Goal: Download file/media

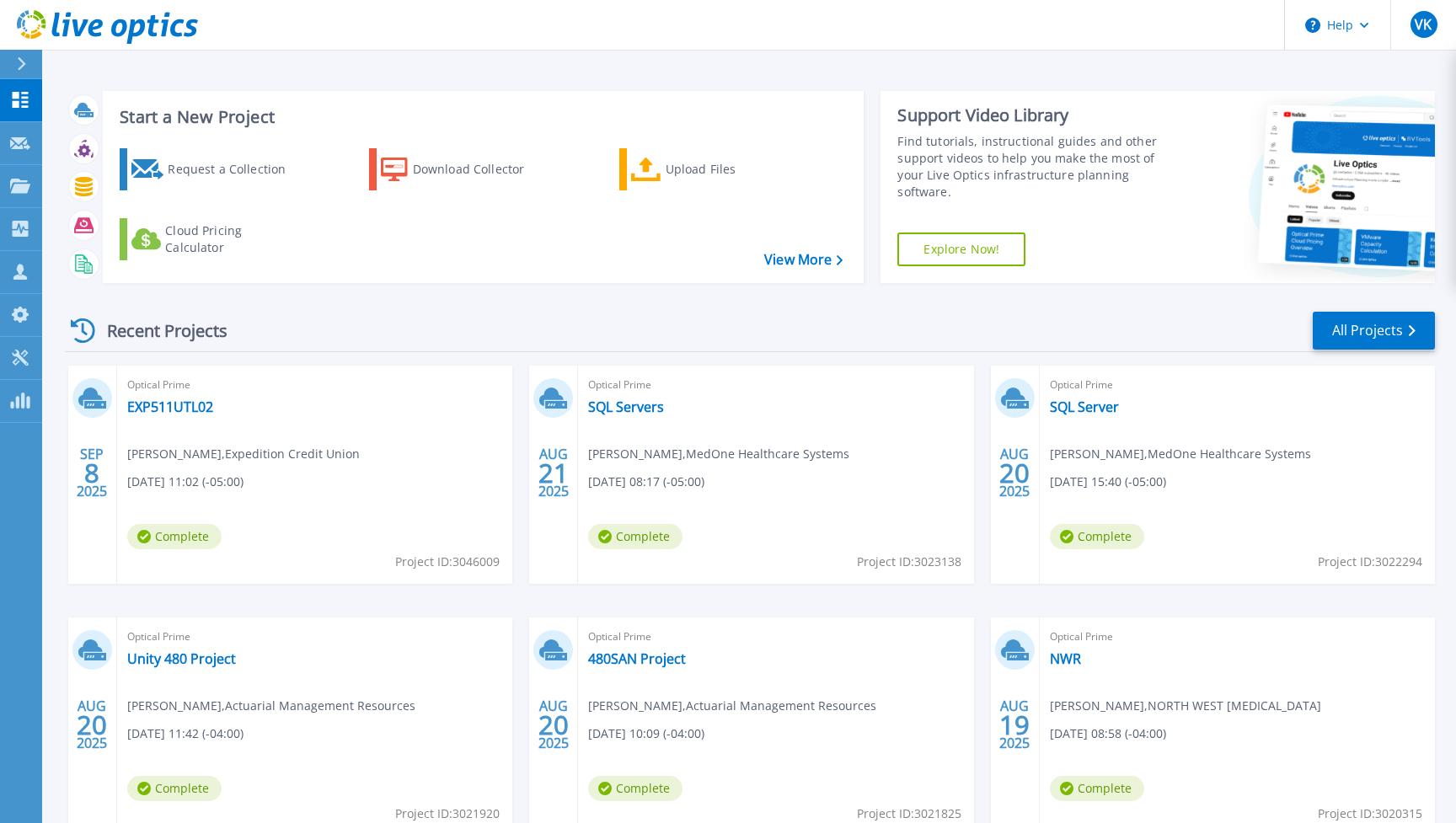
click at [265, 267] on div "Request a Collection Download Collector Upload Files Cloud Pricing Calculator" at bounding box center [481, 205] width 750 height 140
click at [169, 404] on link "EXP511UTL02" at bounding box center [170, 408] width 86 height 17
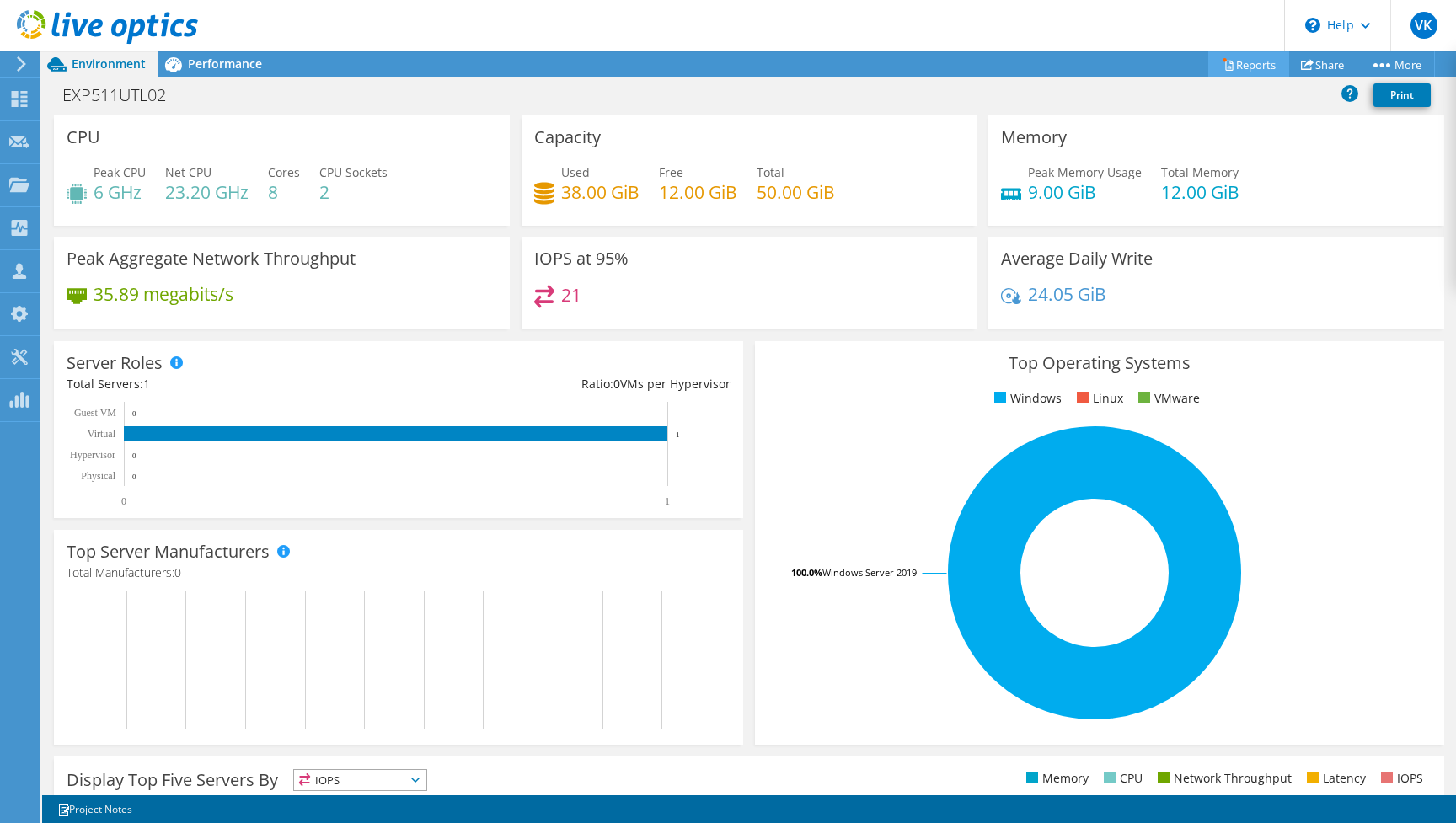
click at [1256, 66] on link "Reports" at bounding box center [1249, 64] width 81 height 26
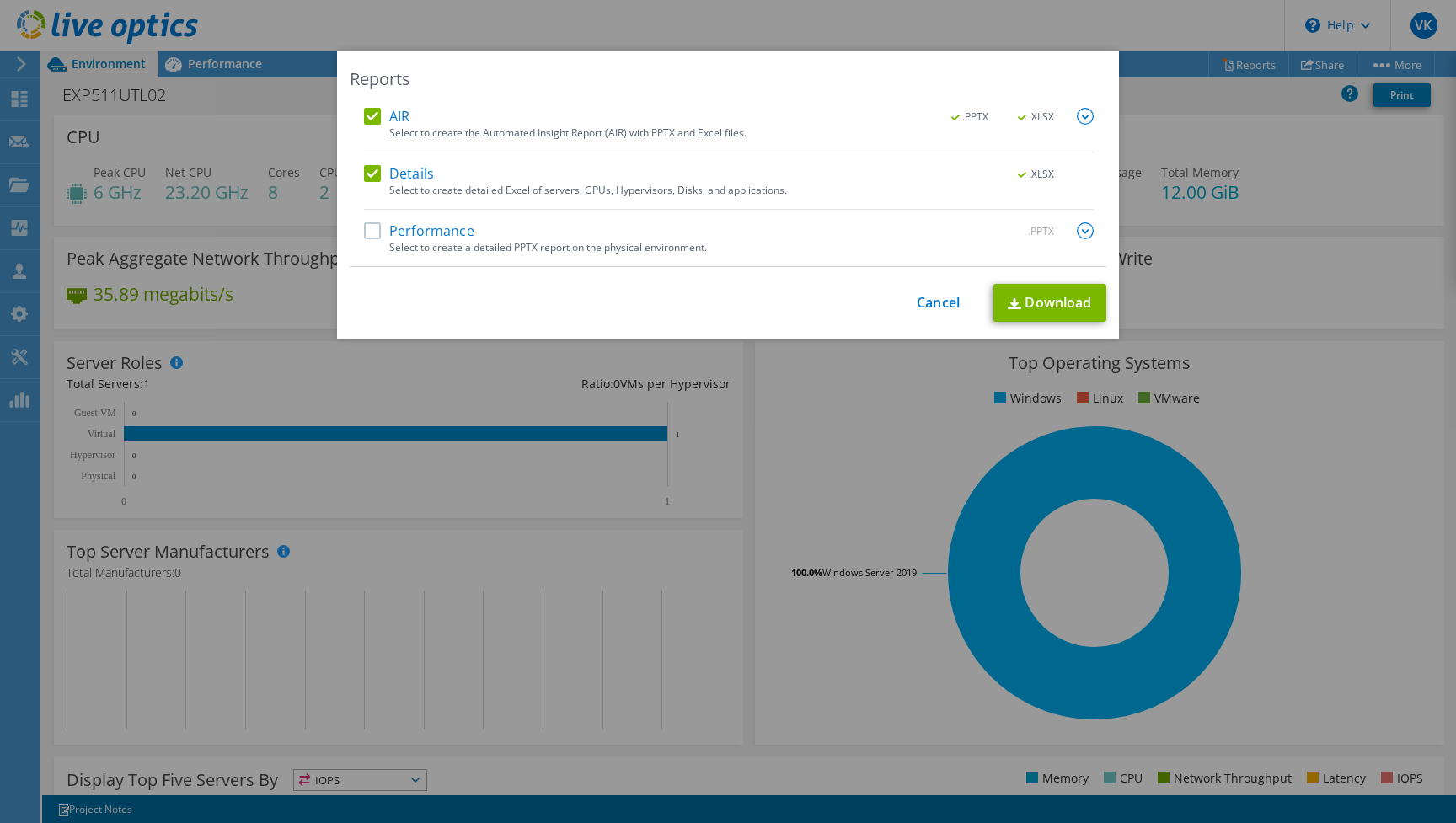
click at [368, 120] on label "AIR" at bounding box center [386, 116] width 46 height 17
click at [0, 0] on input "AIR" at bounding box center [0, 0] width 0 height 0
click at [1078, 303] on link "Download" at bounding box center [1049, 303] width 113 height 38
click at [1273, 189] on div "Reports AIR .PPTX .XLSX Select to create the Automated Insight Report (AIR) wit…" at bounding box center [728, 412] width 1456 height 722
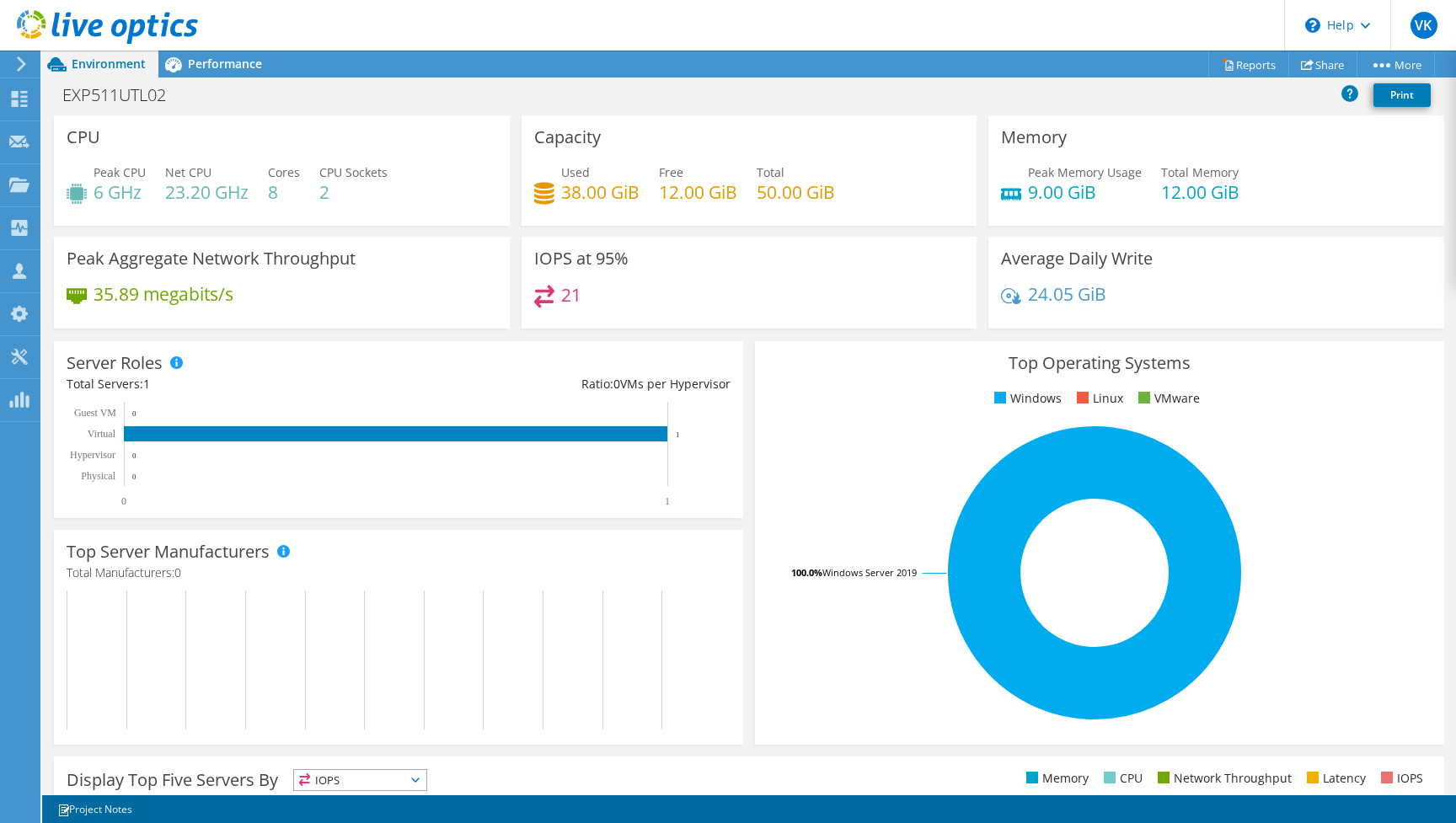
click at [802, 9] on header "VK Partner Team Member [PERSON_NAME] [EMAIL_ADDRESS][DOMAIN_NAME] Presidio My P…" at bounding box center [728, 25] width 1456 height 51
